Goal: Information Seeking & Learning: Learn about a topic

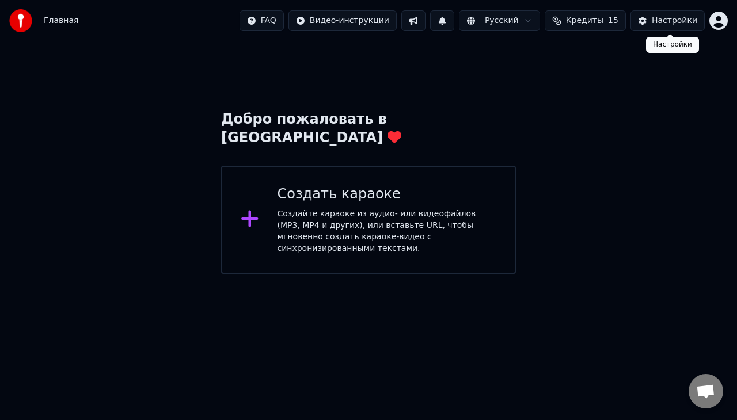
click at [657, 22] on div "Настройки" at bounding box center [674, 21] width 45 height 12
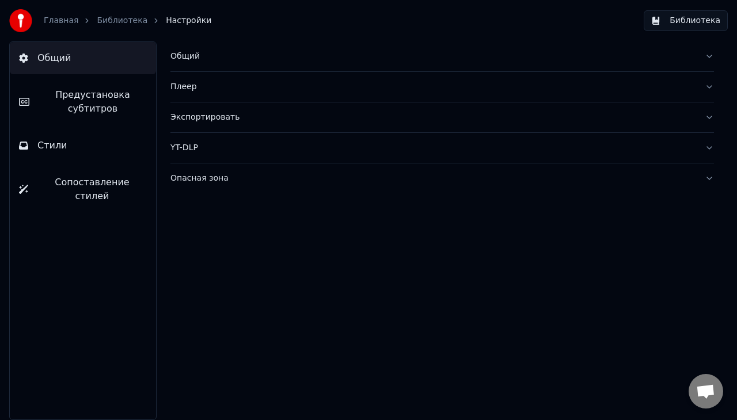
click at [407, 85] on div "Плеер" at bounding box center [432, 87] width 525 height 12
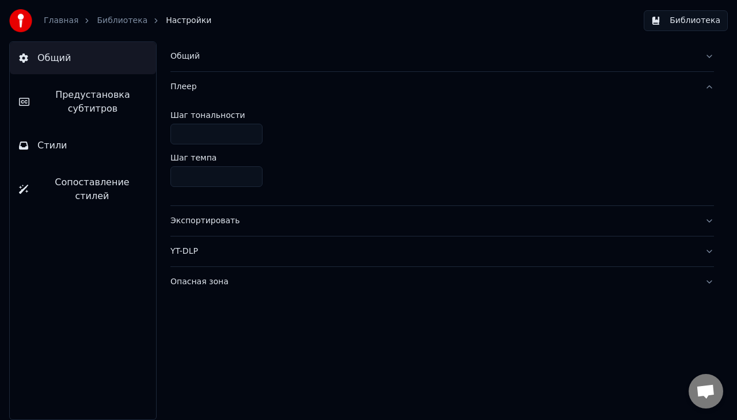
click at [401, 56] on div "Общий" at bounding box center [432, 57] width 525 height 12
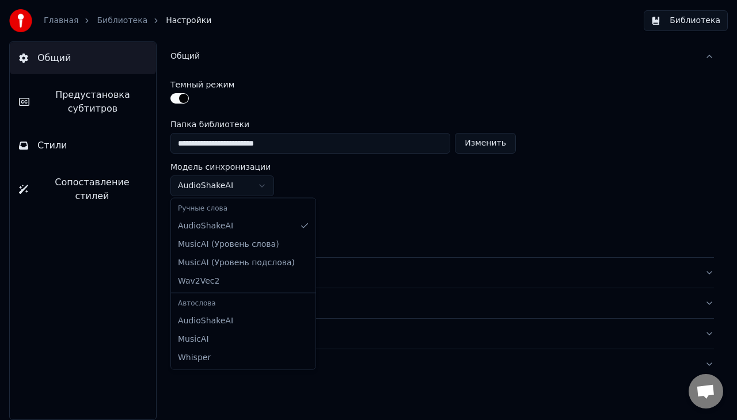
click at [264, 183] on html "**********" at bounding box center [368, 210] width 737 height 420
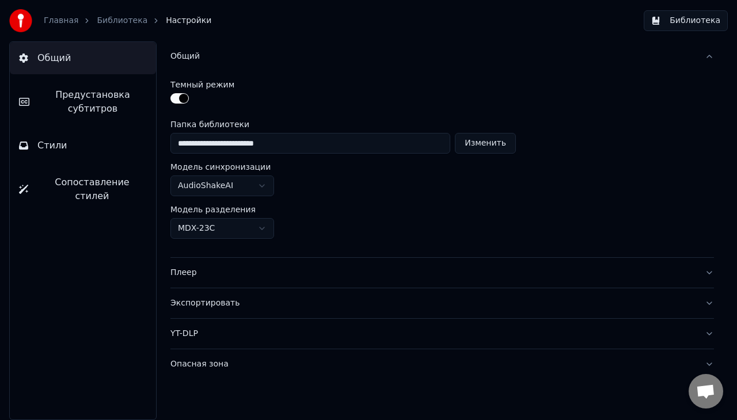
click at [429, 197] on html "**********" at bounding box center [368, 210] width 737 height 420
click at [356, 332] on div "YT-DLP" at bounding box center [432, 334] width 525 height 12
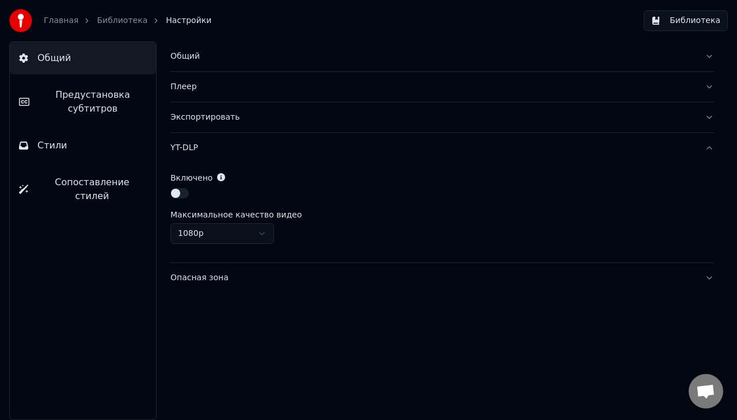
click at [265, 231] on html "Главная Библиотека Настройки Библиотека Общий Предустановка субтитров Стили Соп…" at bounding box center [368, 210] width 737 height 420
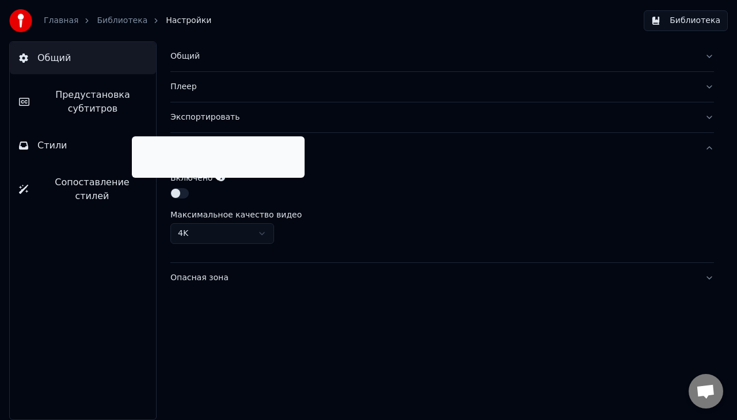
click at [219, 177] on icon at bounding box center [221, 177] width 8 height 8
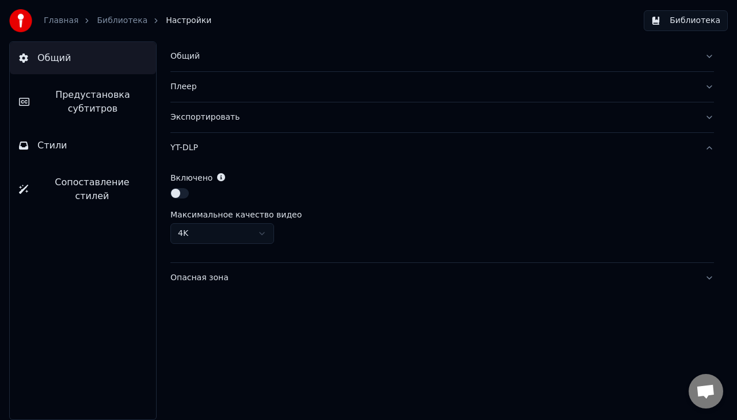
click at [257, 282] on div "Опасная зона" at bounding box center [432, 278] width 525 height 12
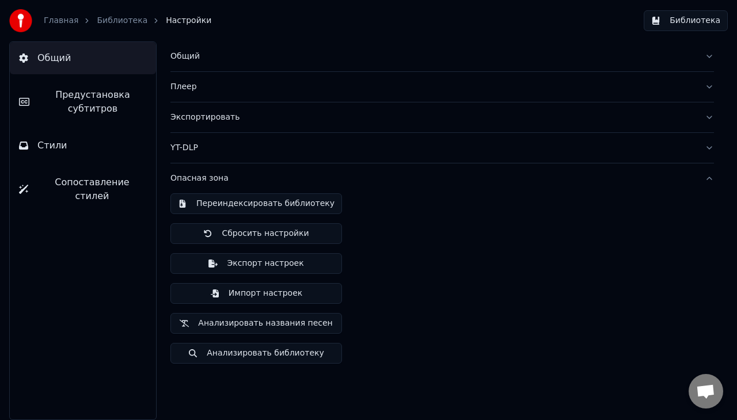
click at [71, 221] on div "Общий Предустановка субтитров Стили Сопоставление стилей" at bounding box center [82, 230] width 147 height 379
click at [102, 18] on link "Библиотека" at bounding box center [122, 21] width 51 height 12
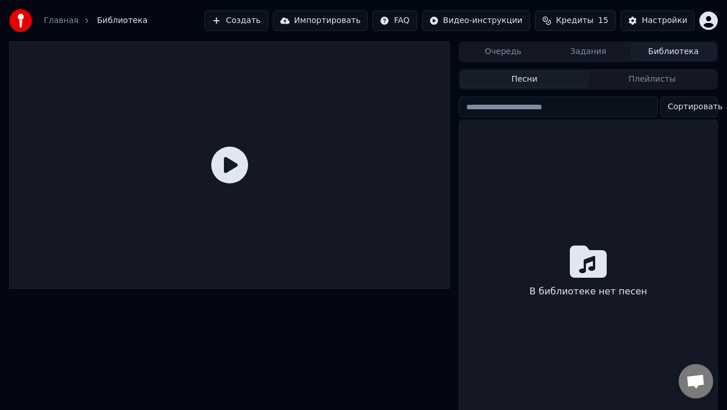
click at [226, 167] on icon at bounding box center [229, 165] width 37 height 37
click at [420, 18] on html "Главная Библиотека Создать Импортировать FAQ Видео-инструкции Кредиты 15 Настро…" at bounding box center [363, 205] width 727 height 410
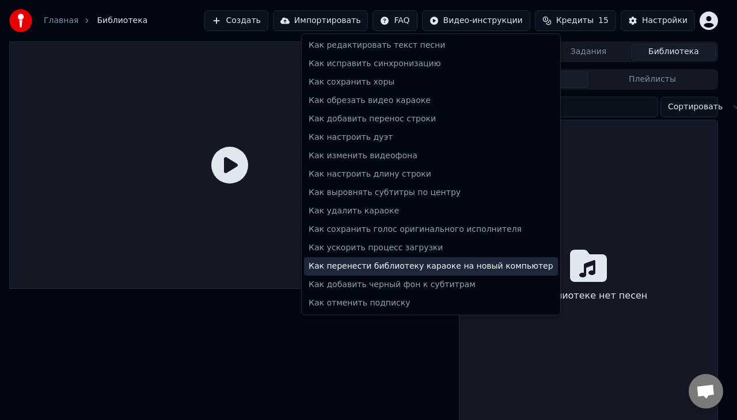
click at [486, 263] on div "Как перенести библиотеку караоке на новый компьютер" at bounding box center [431, 266] width 254 height 18
